Goal: Information Seeking & Learning: Learn about a topic

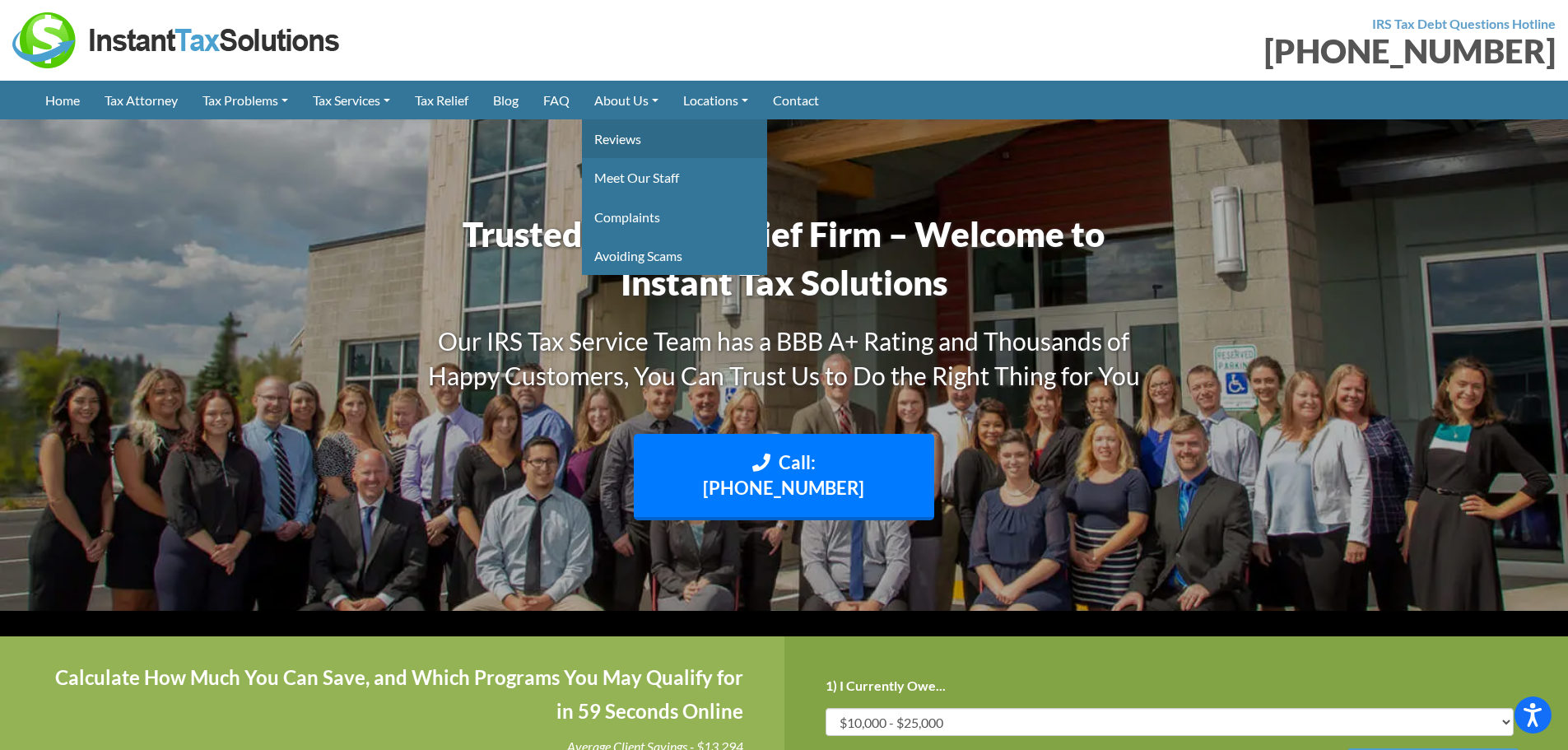
click at [659, 136] on link "Reviews" at bounding box center [675, 138] width 186 height 38
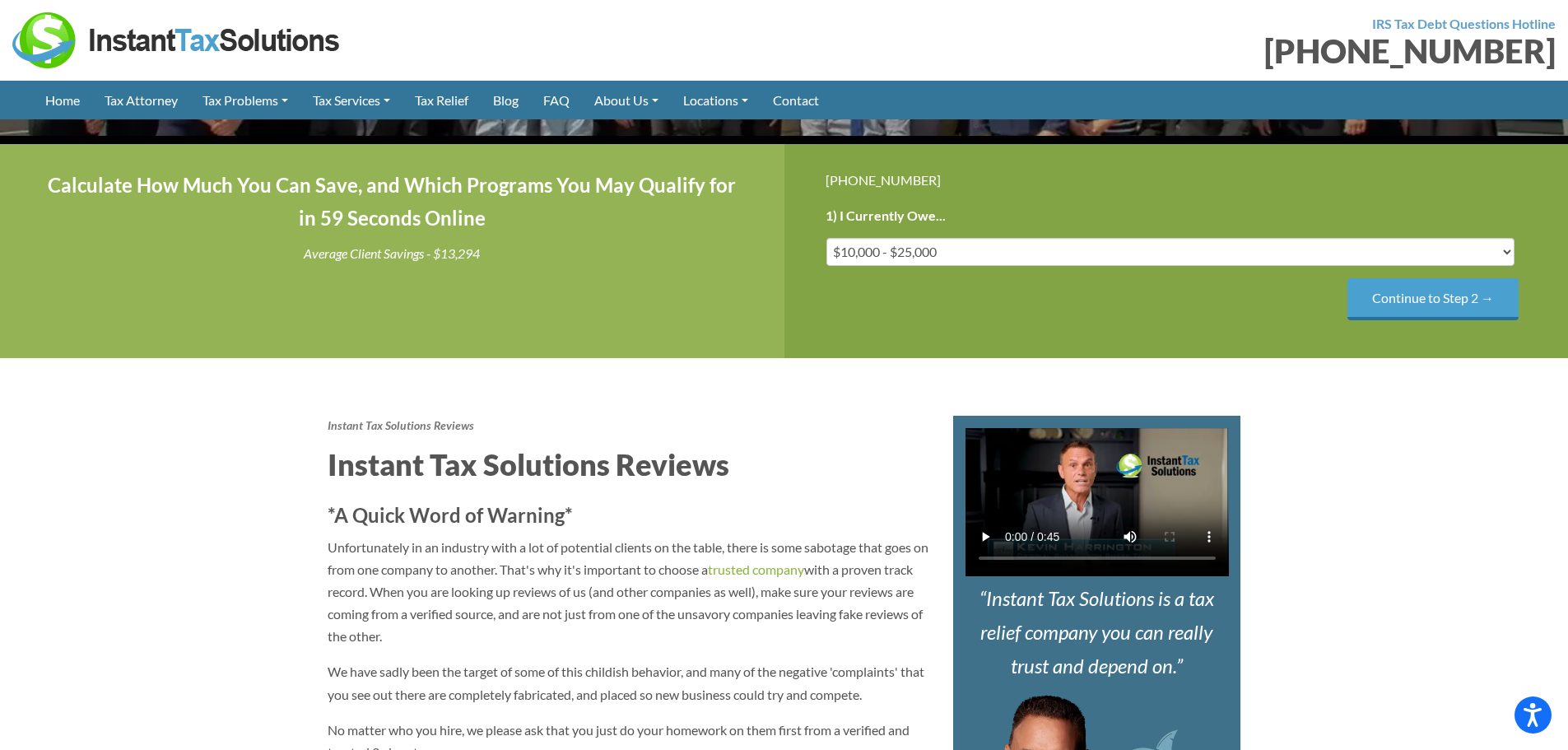
scroll to position [412, 0]
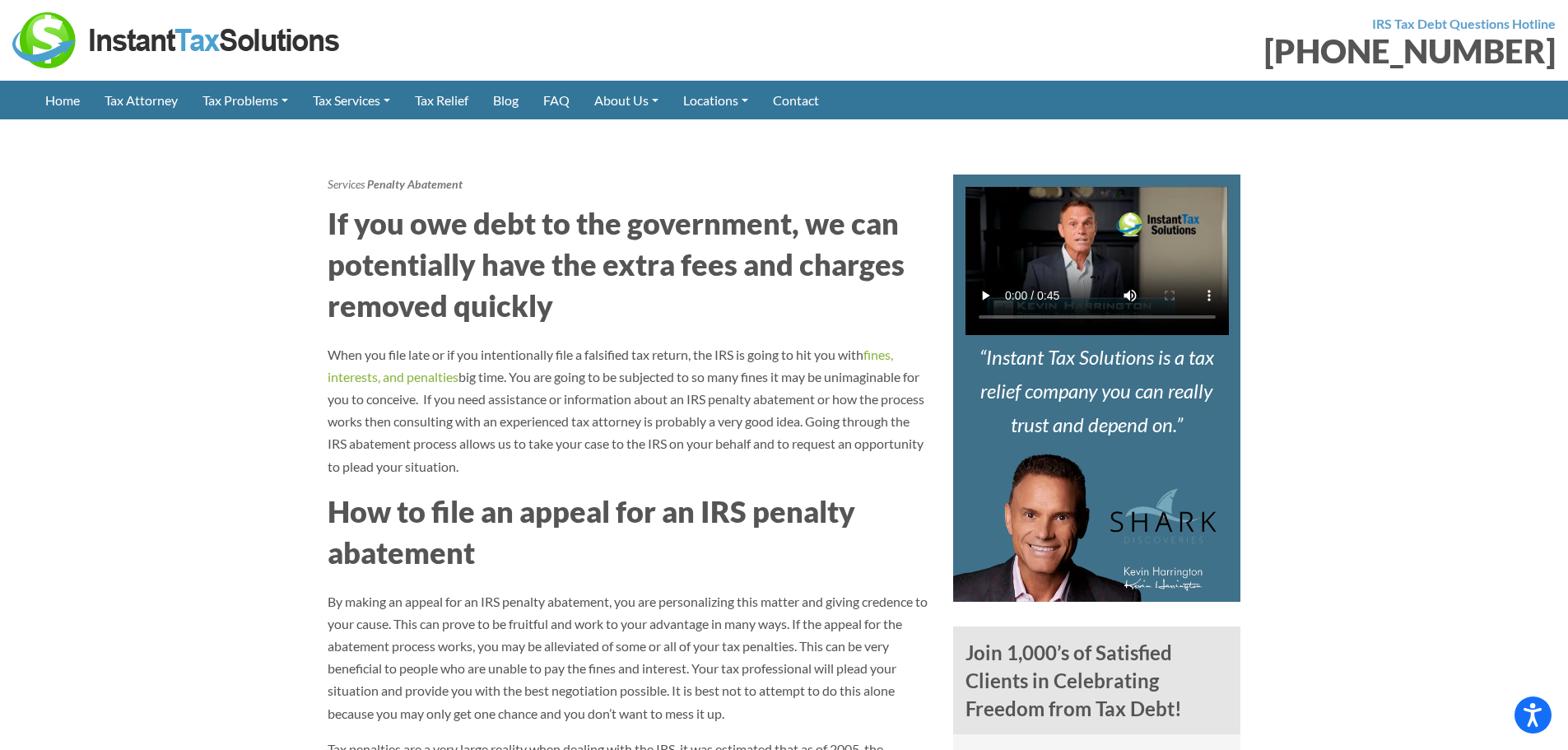
scroll to position [412, 0]
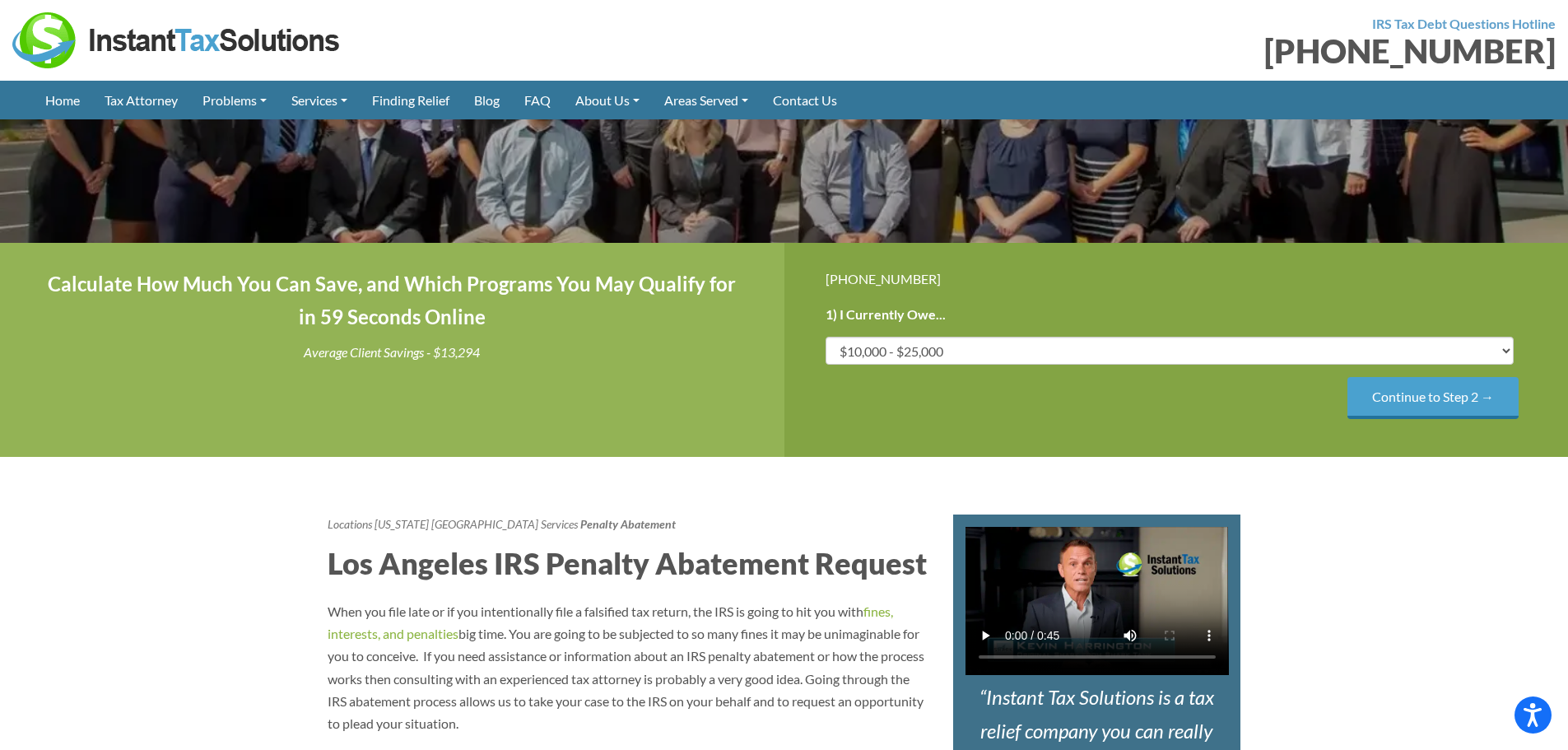
scroll to position [247, 0]
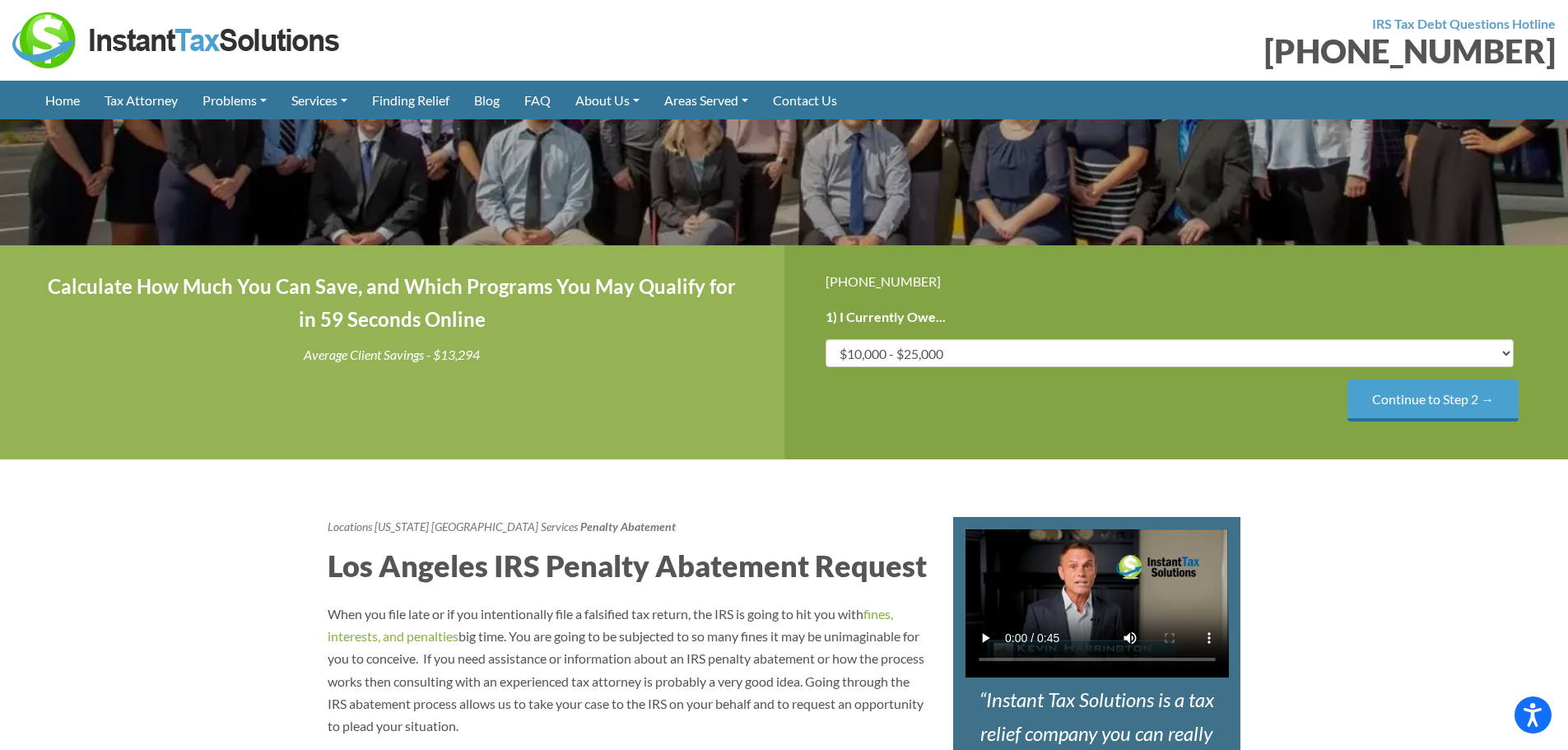
drag, startPoint x: 245, startPoint y: 628, endPoint x: 251, endPoint y: 618, distance: 11.7
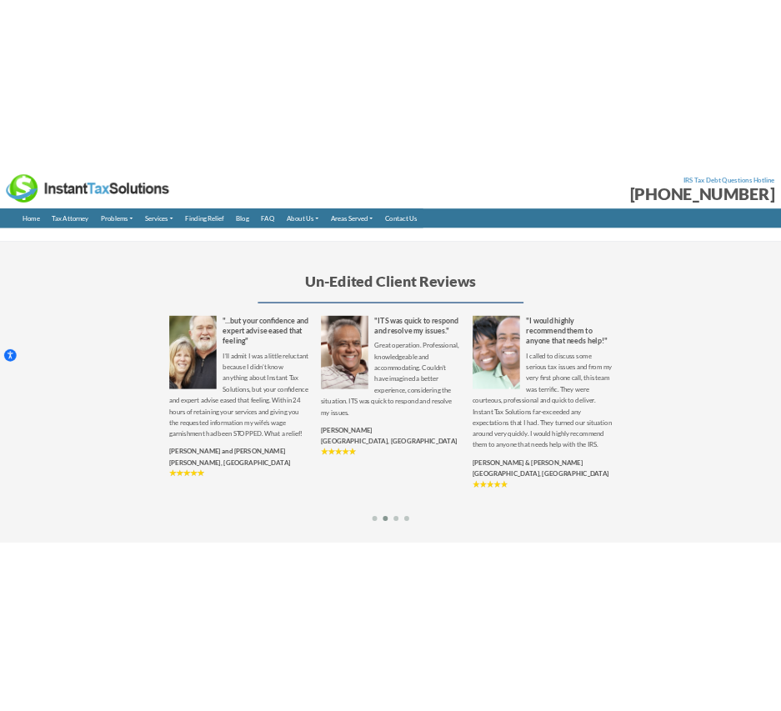
scroll to position [1967, 0]
